Goal: Transaction & Acquisition: Purchase product/service

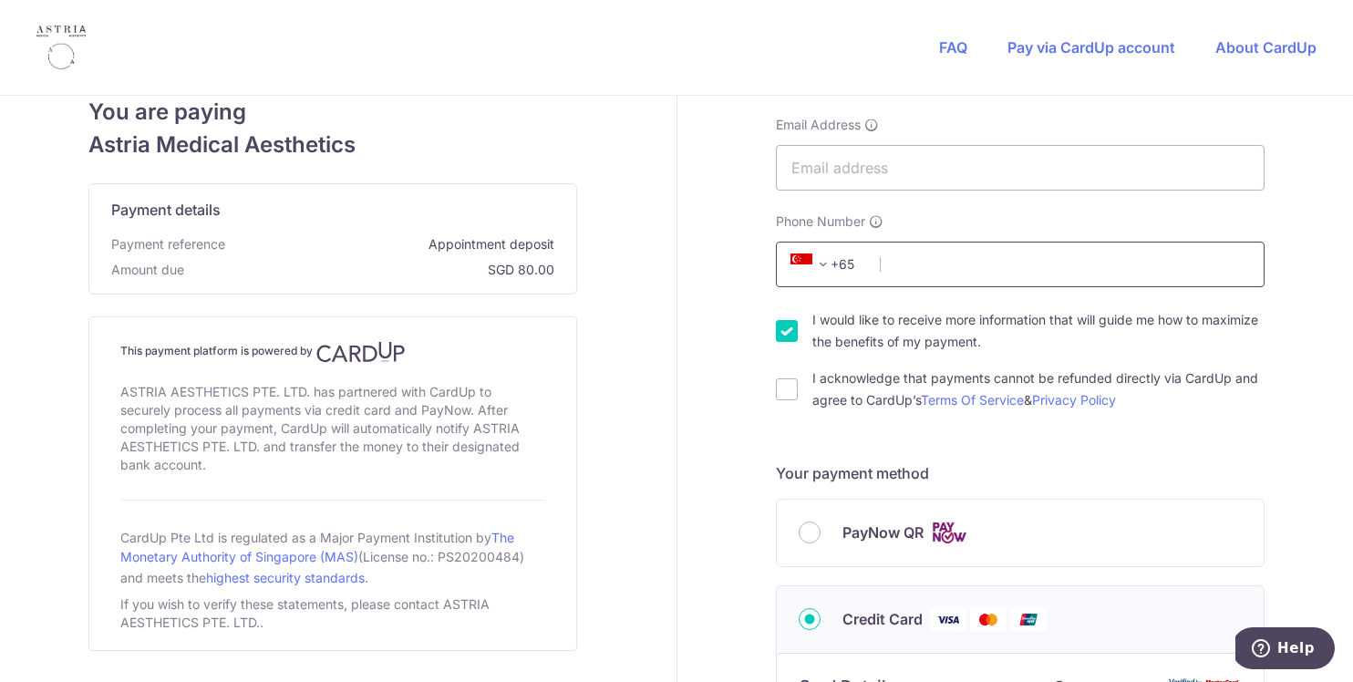
scroll to position [233, 0]
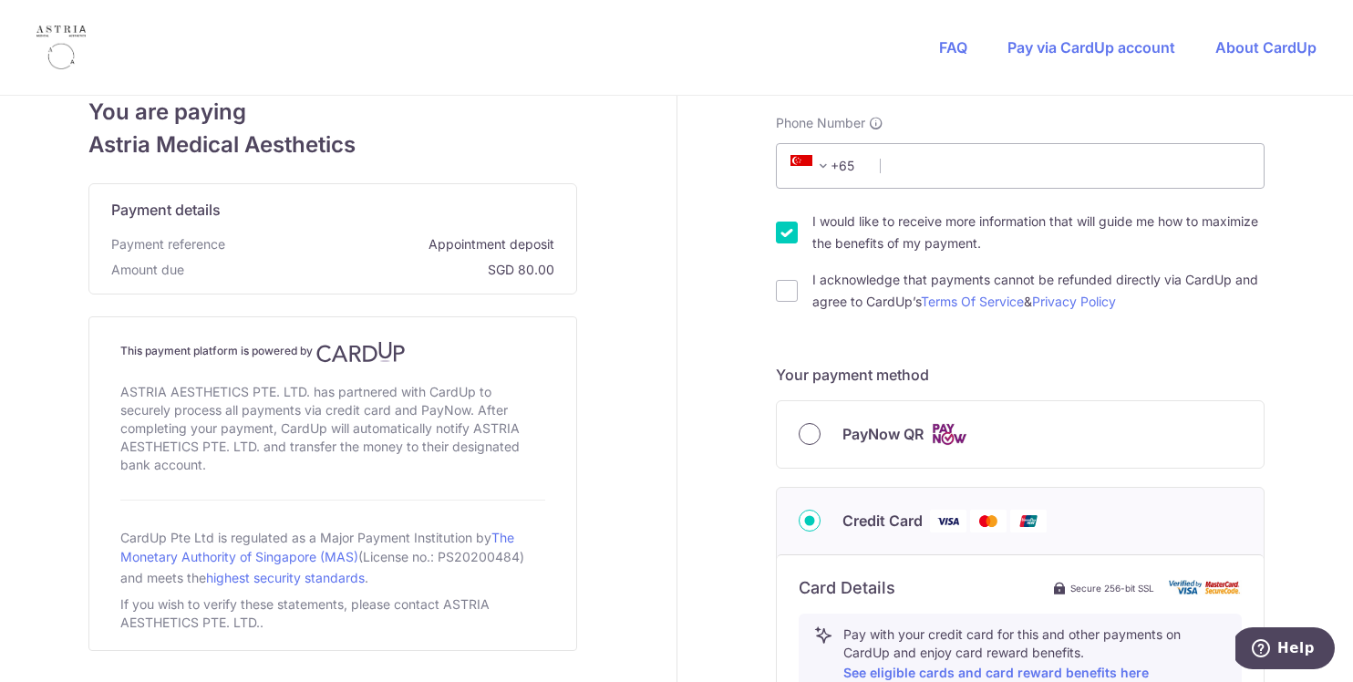
click at [799, 428] on input "PayNow QR" at bounding box center [810, 434] width 22 height 22
radio input "true"
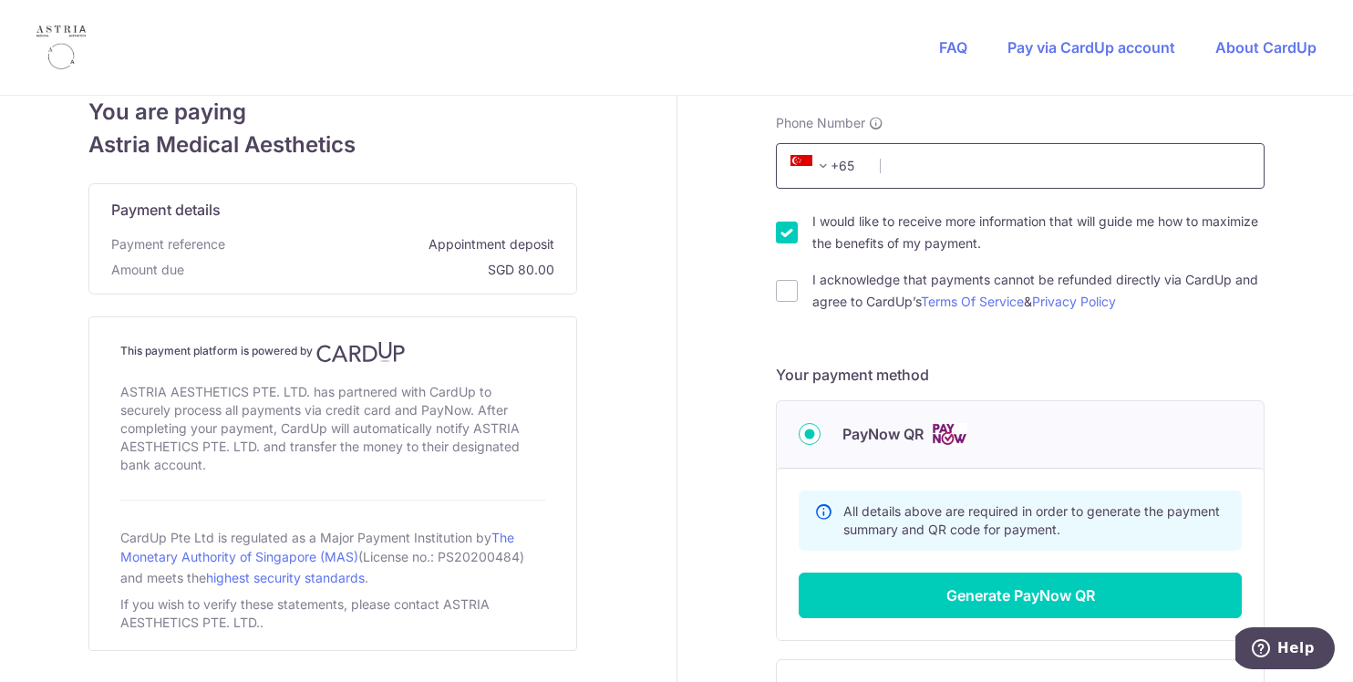
scroll to position [0, 0]
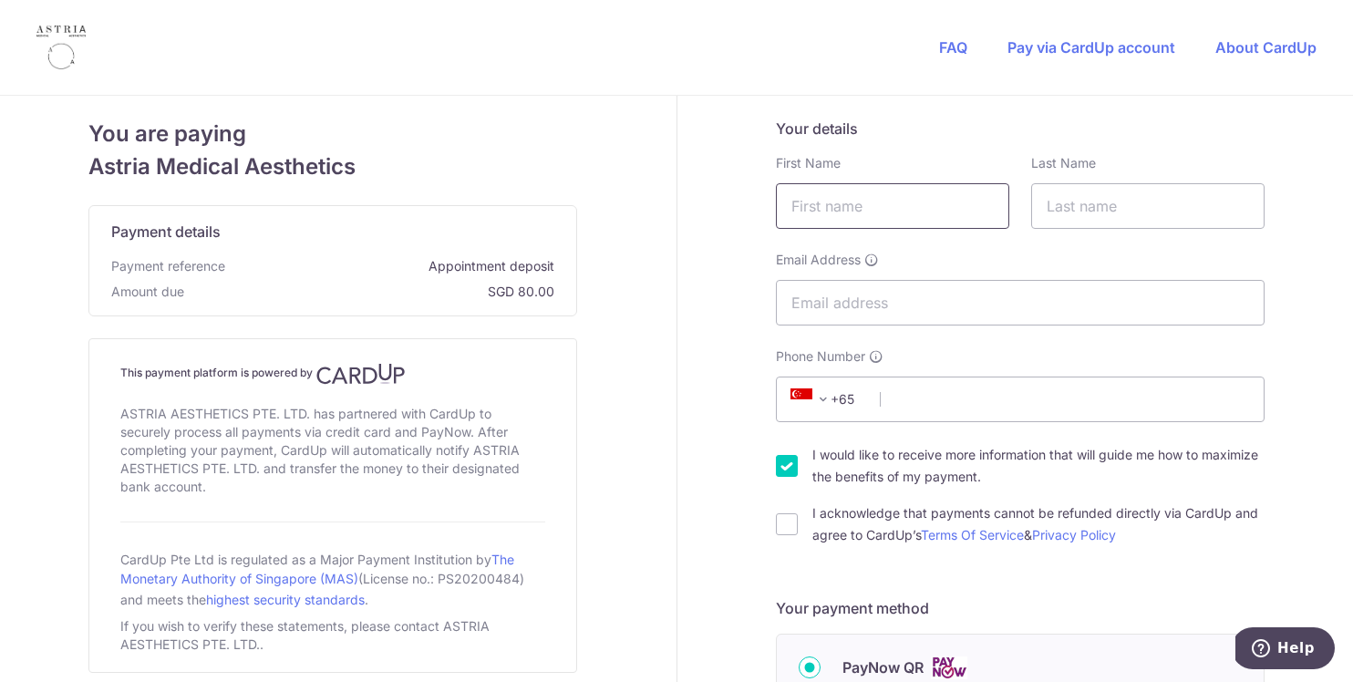
click at [903, 203] on input "text" at bounding box center [892, 206] width 233 height 46
type input "Sarina"
type input "Sairazi"
type input "[EMAIL_ADDRESS][DOMAIN_NAME]"
click at [927, 394] on input "Phone Number" at bounding box center [1020, 399] width 489 height 46
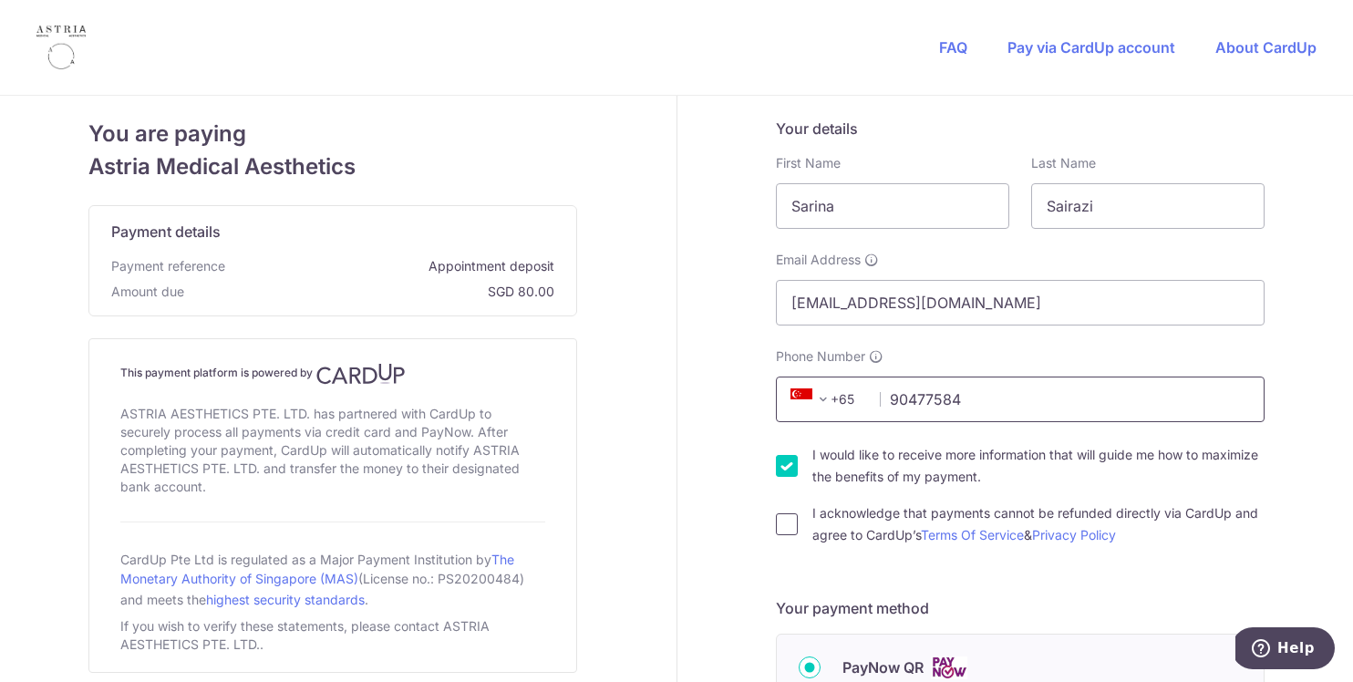
type input "90477584"
click at [790, 527] on input "I acknowledge that payments cannot be refunded directly via CardUp and agree to…" at bounding box center [787, 524] width 22 height 22
checkbox input "true"
click at [786, 470] on input "I would like to receive more information that will guide me how to maximize the…" at bounding box center [787, 466] width 22 height 22
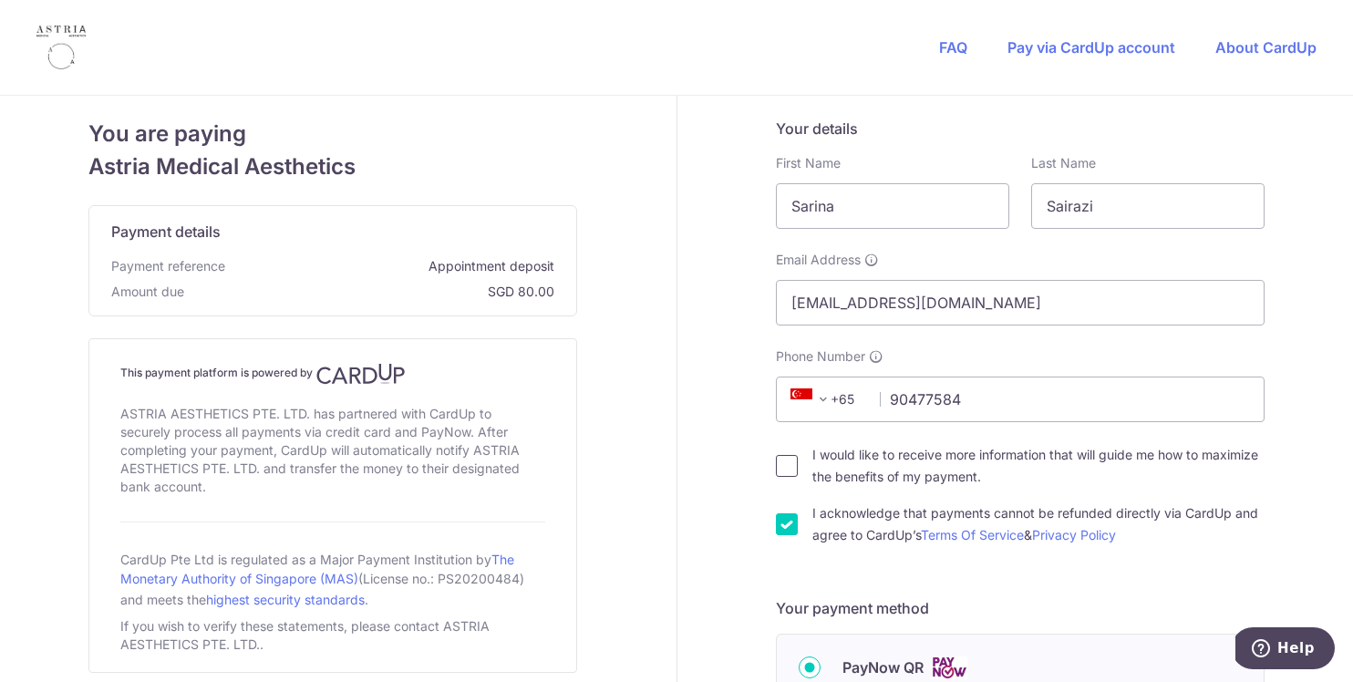
checkbox input "true"
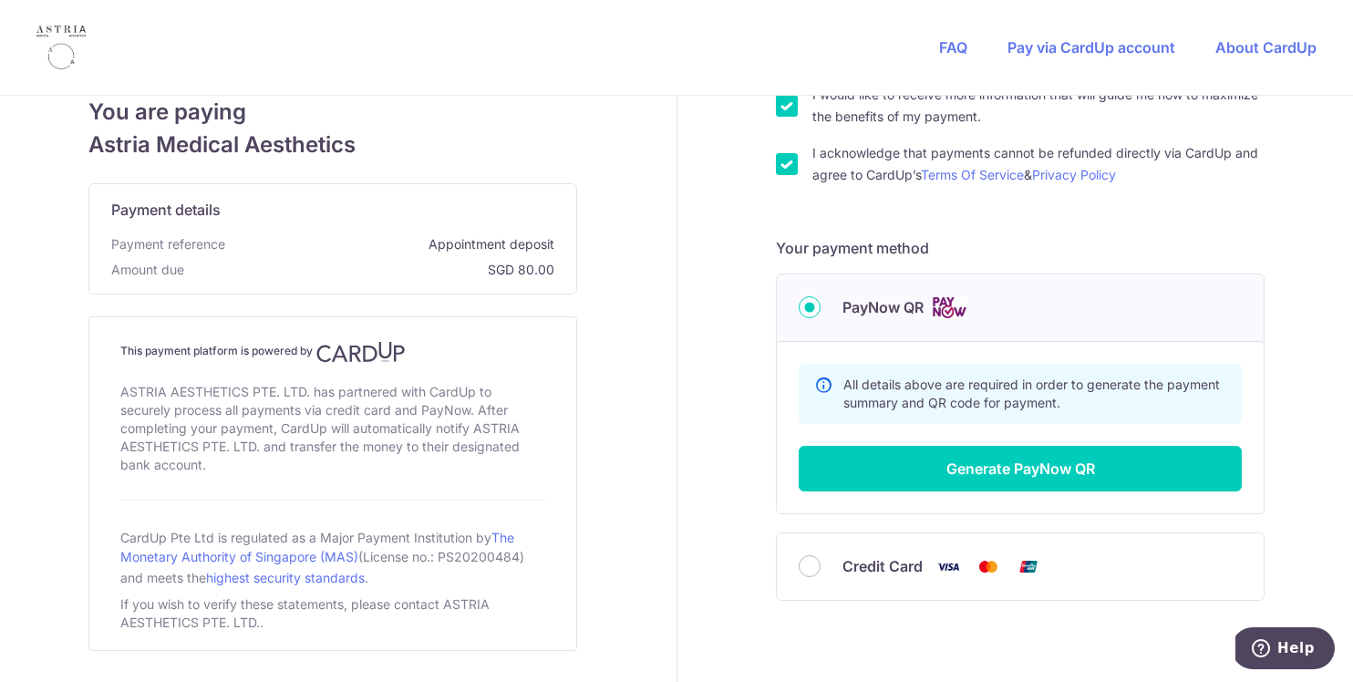
scroll to position [434, 0]
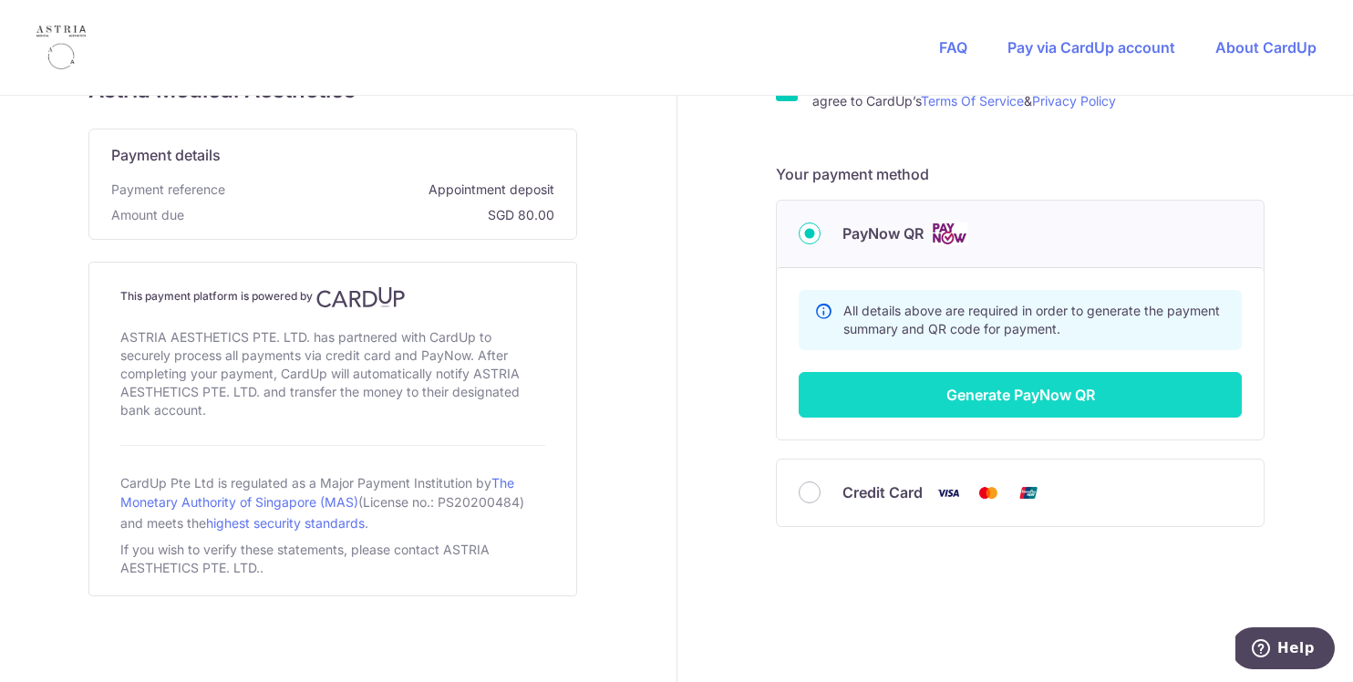
click at [938, 393] on button "Generate PayNow QR" at bounding box center [1020, 395] width 443 height 46
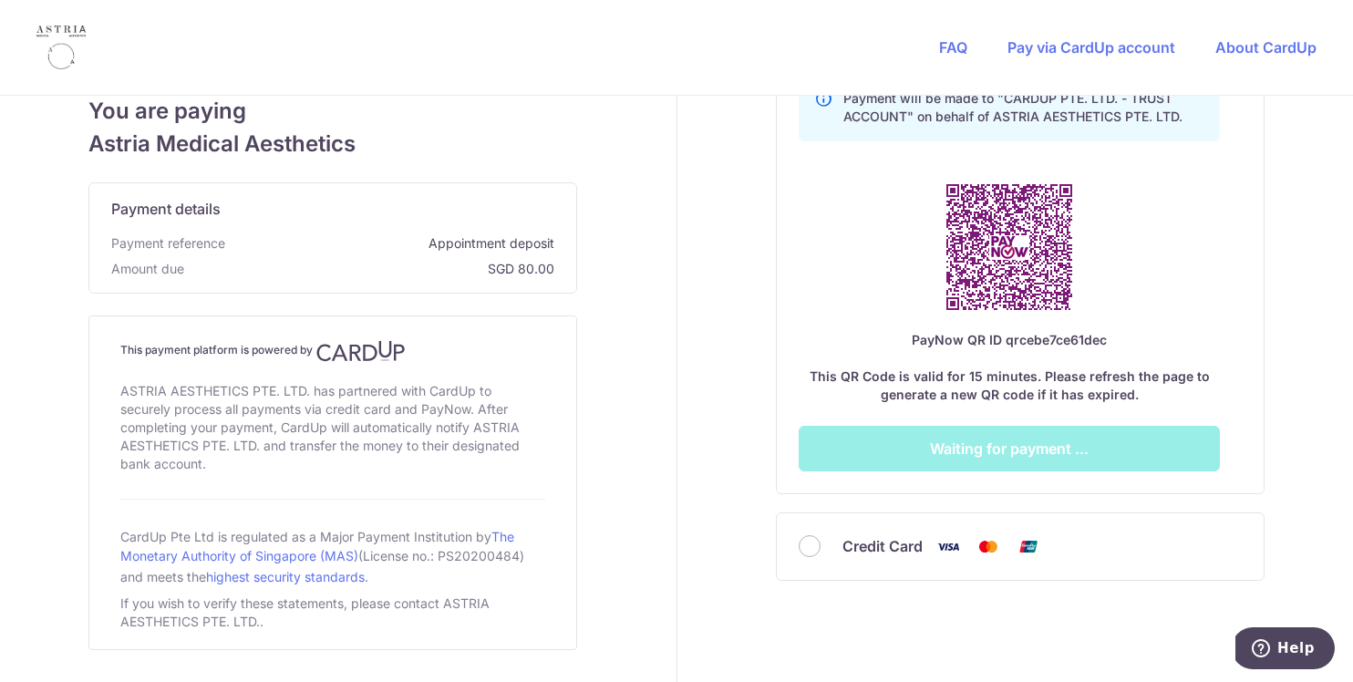
scroll to position [645, 0]
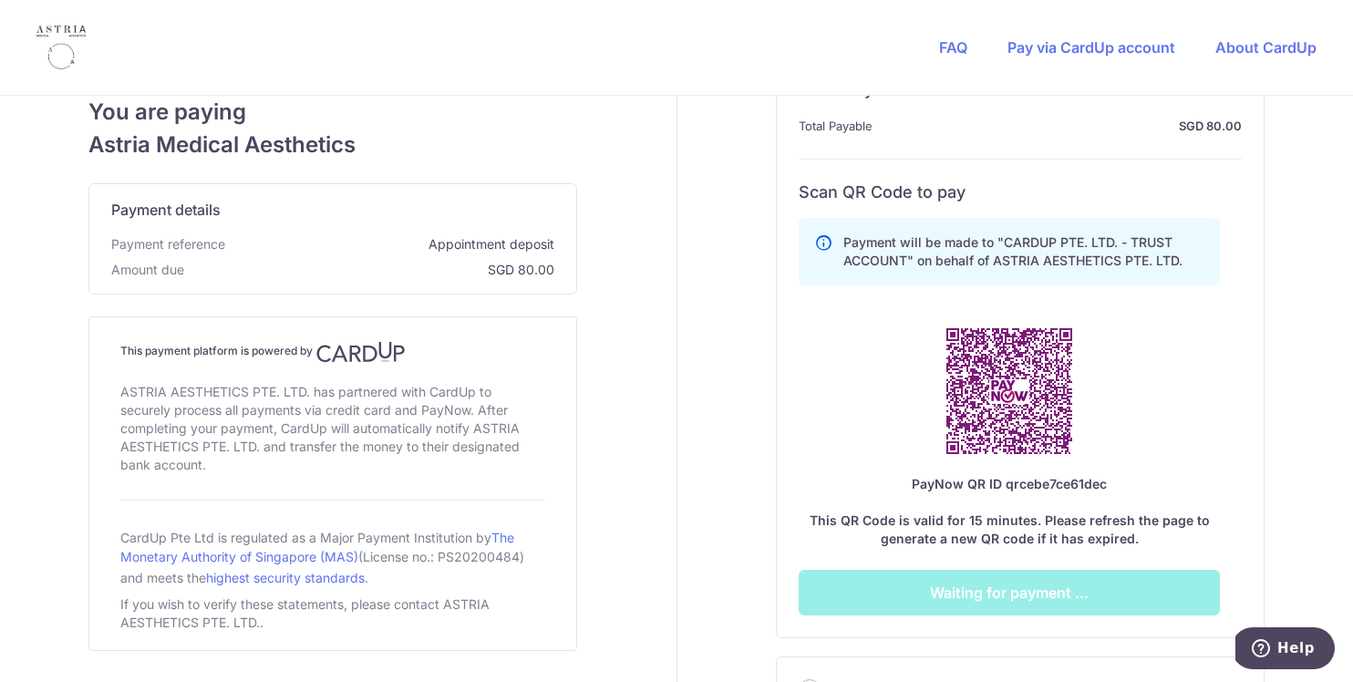
click at [1110, 306] on div "Payment will be made to "CARDUP PTE. LTD. - TRUST ACCOUNT" on behalf of ASTRIA …" at bounding box center [1009, 413] width 421 height 405
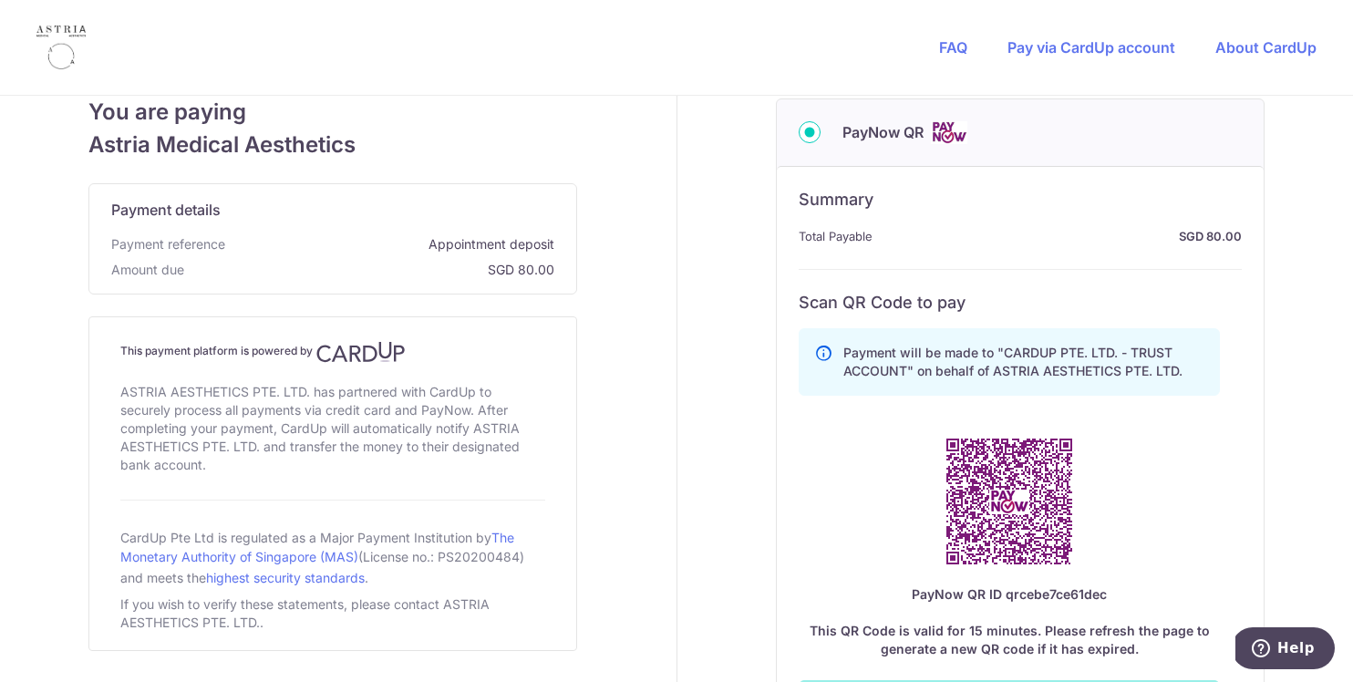
scroll to position [604, 0]
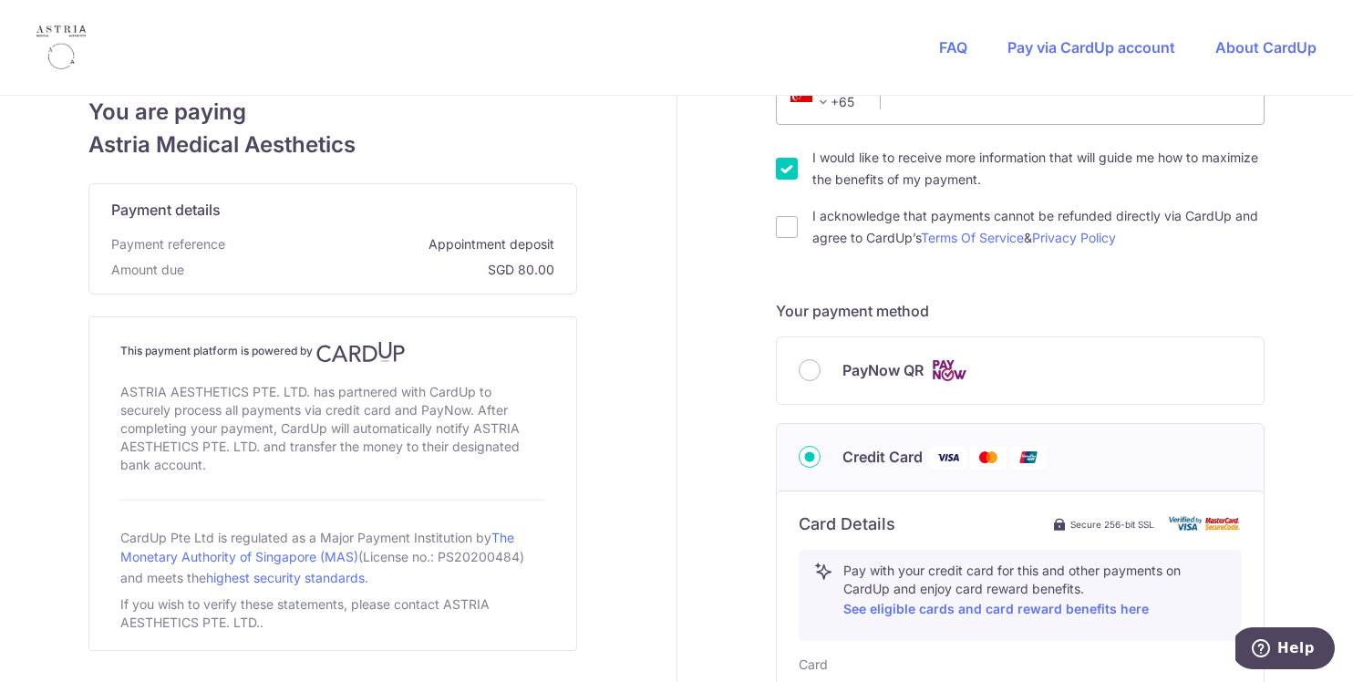
scroll to position [366, 0]
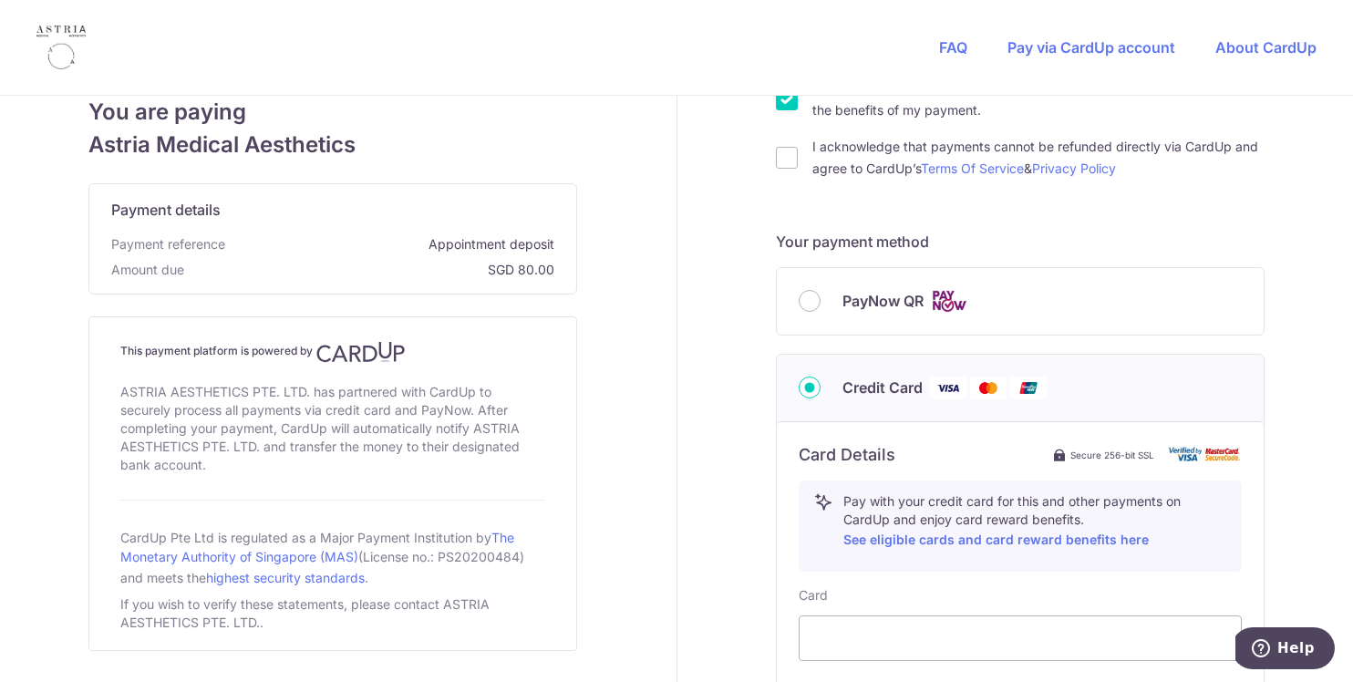
click at [891, 288] on div "PayNow QR" at bounding box center [1020, 301] width 487 height 67
click at [901, 296] on span "PayNow QR" at bounding box center [882, 301] width 81 height 22
click at [820, 296] on input "PayNow QR" at bounding box center [810, 301] width 22 height 22
radio input "true"
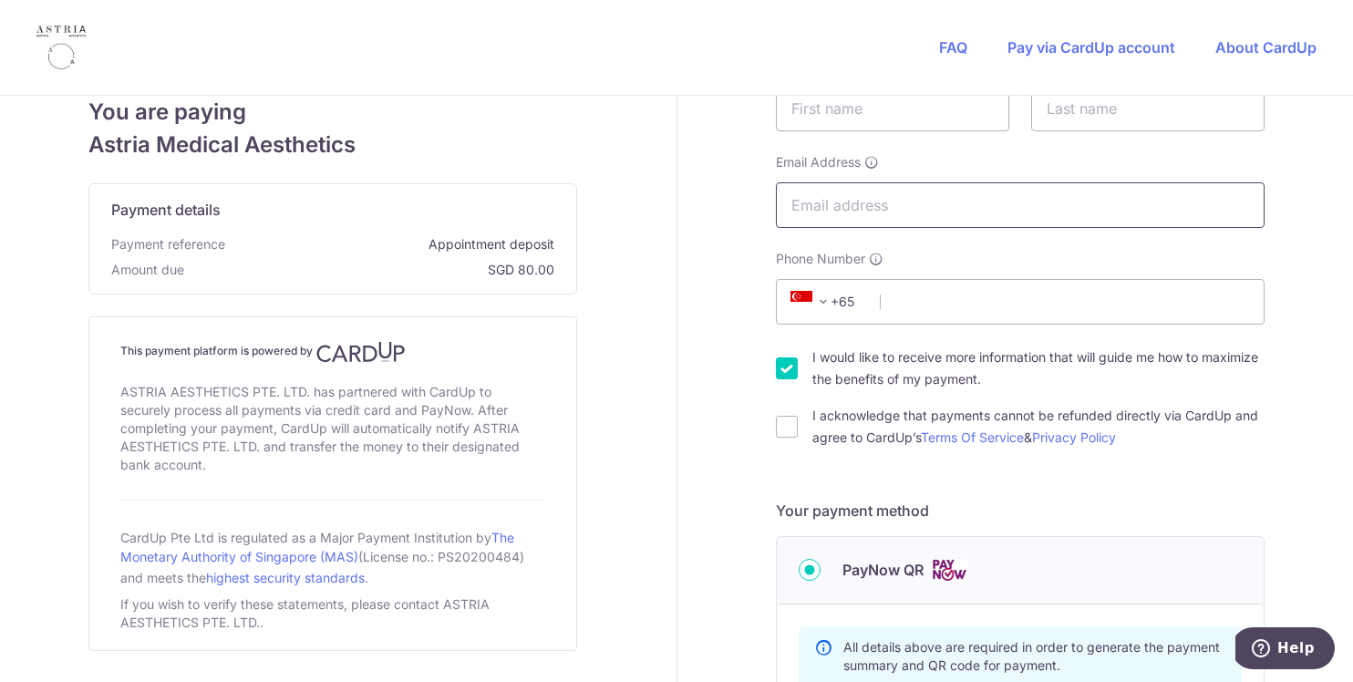
scroll to position [0, 0]
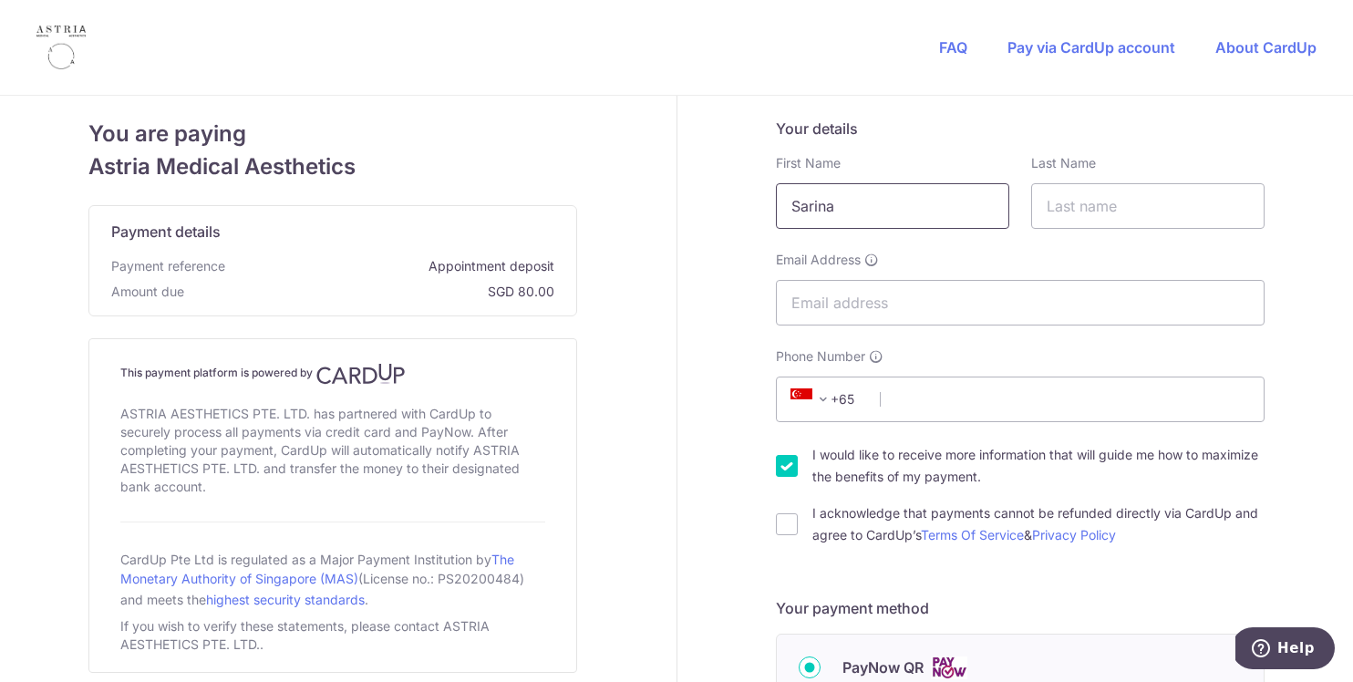
type input "Sarina"
type input "Sairazi"
type input "[EMAIL_ADDRESS][DOMAIN_NAME]"
type input "90477584"
click at [776, 525] on input "I acknowledge that payments cannot be refunded directly via CardUp and agree to…" at bounding box center [787, 524] width 22 height 22
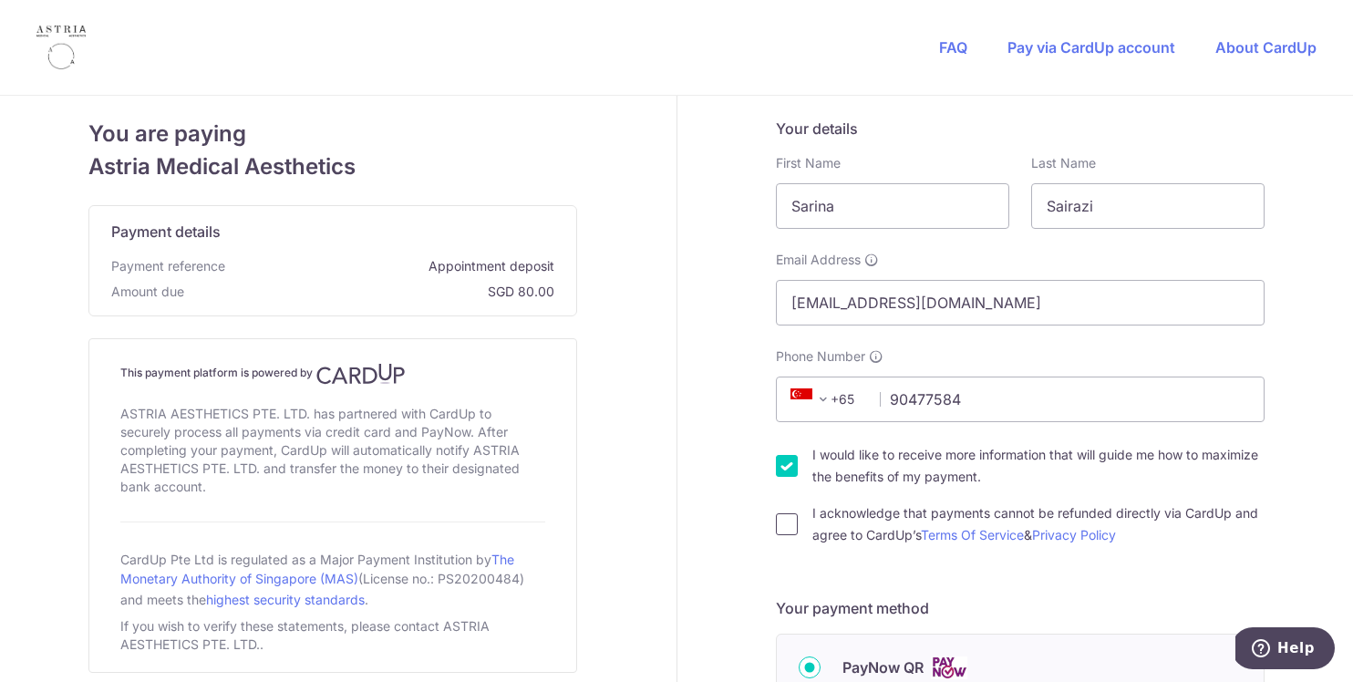
checkbox input "true"
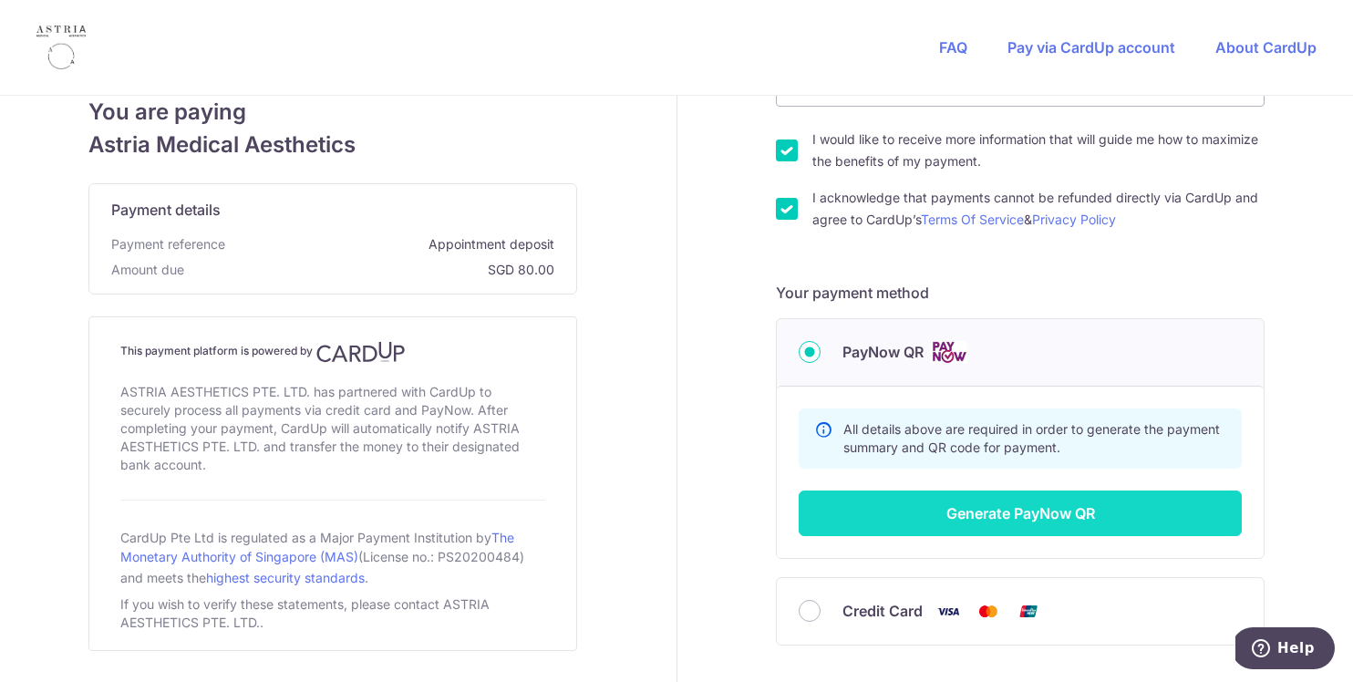
click at [1040, 513] on button "Generate PayNow QR" at bounding box center [1020, 513] width 443 height 46
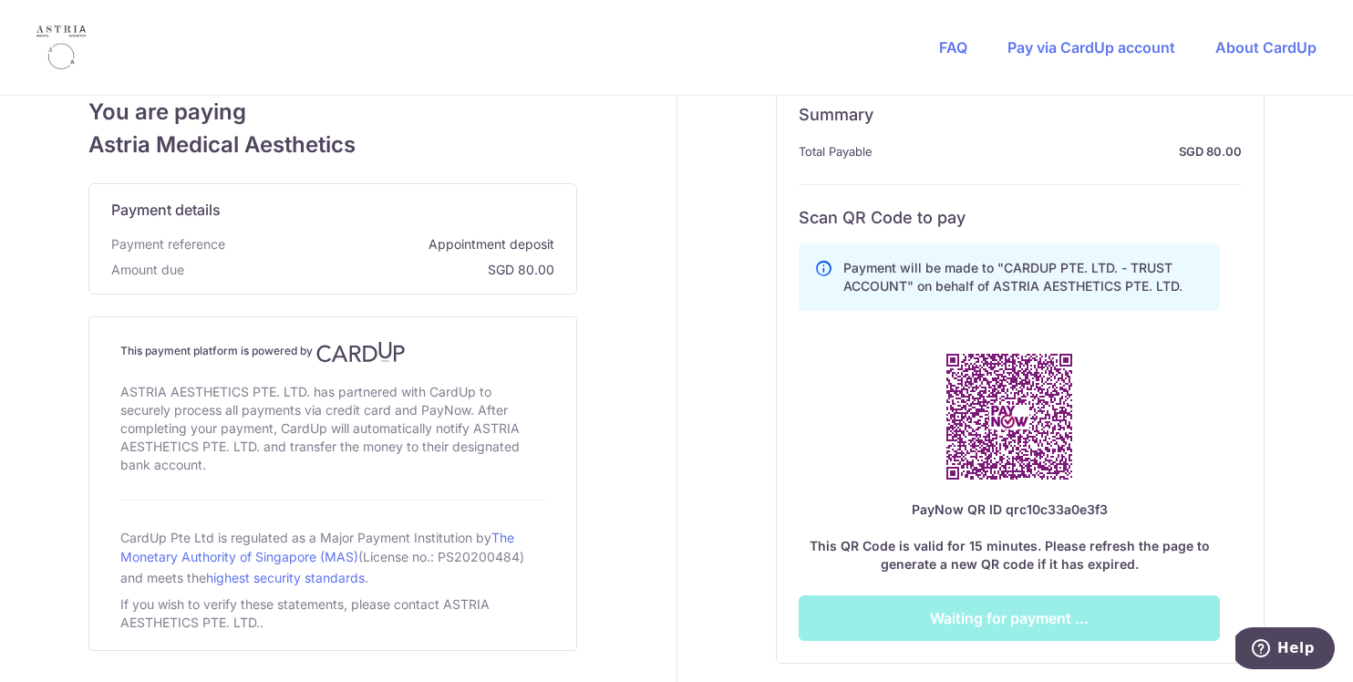
scroll to position [835, 0]
